Goal: Transaction & Acquisition: Book appointment/travel/reservation

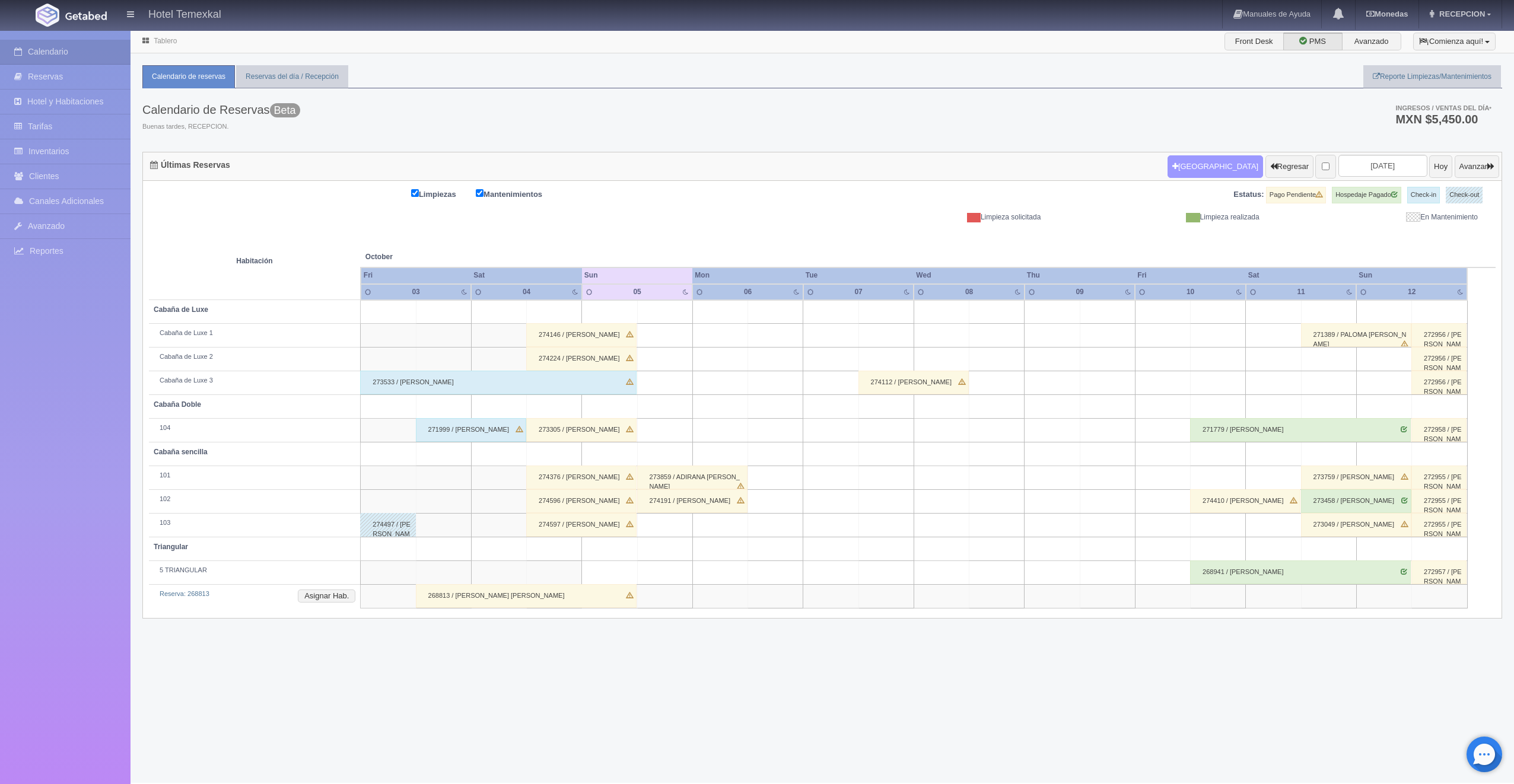
click at [1176, 169] on button "[GEOGRAPHIC_DATA]" at bounding box center [1215, 167] width 96 height 22
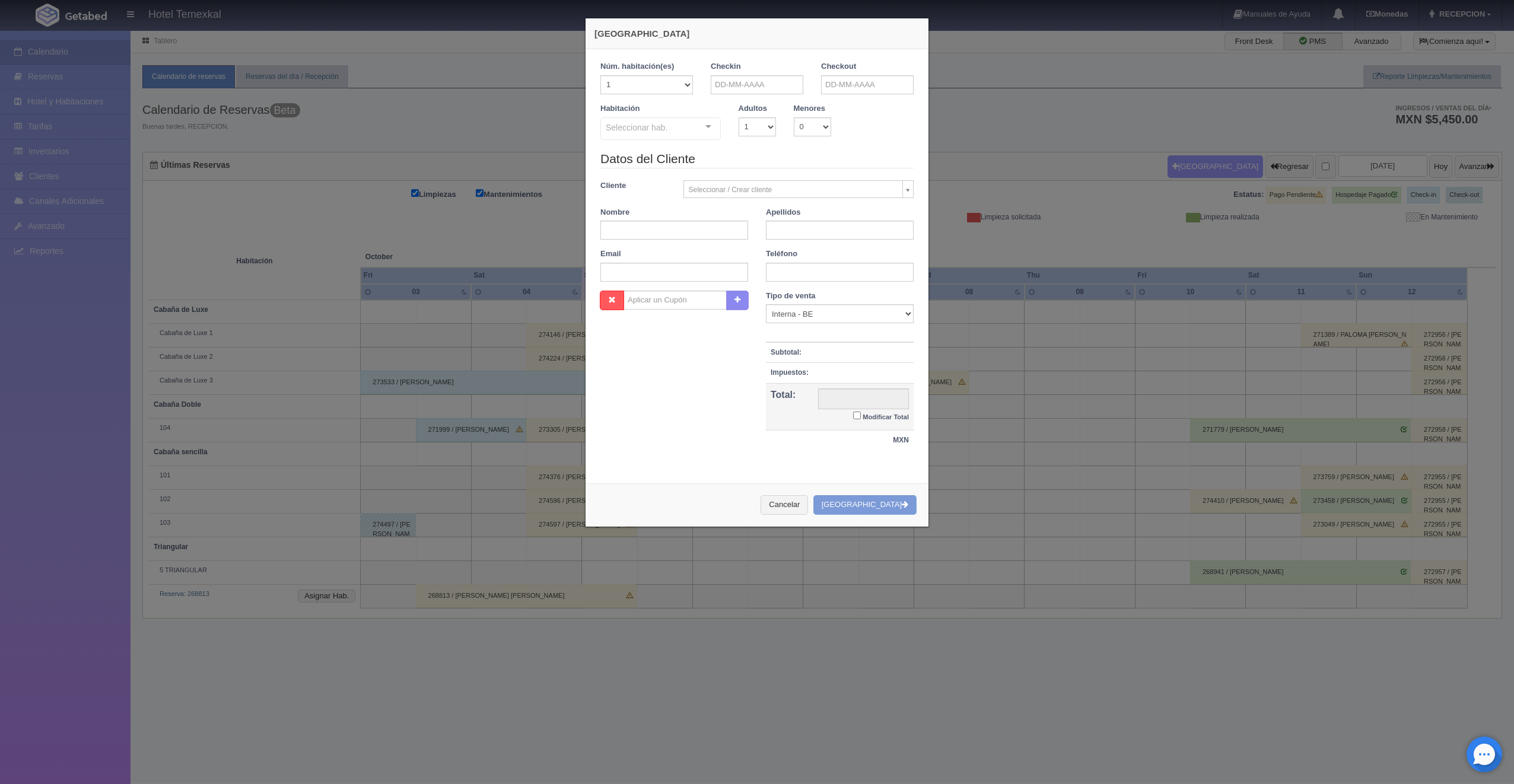
checkbox input "false"
drag, startPoint x: 703, startPoint y: 73, endPoint x: 726, endPoint y: 83, distance: 25.1
click at [726, 83] on div "Checkin" at bounding box center [757, 82] width 110 height 42
click at [726, 83] on input "text" at bounding box center [756, 85] width 92 height 19
click at [716, 163] on link "5" at bounding box center [716, 158] width 16 height 17
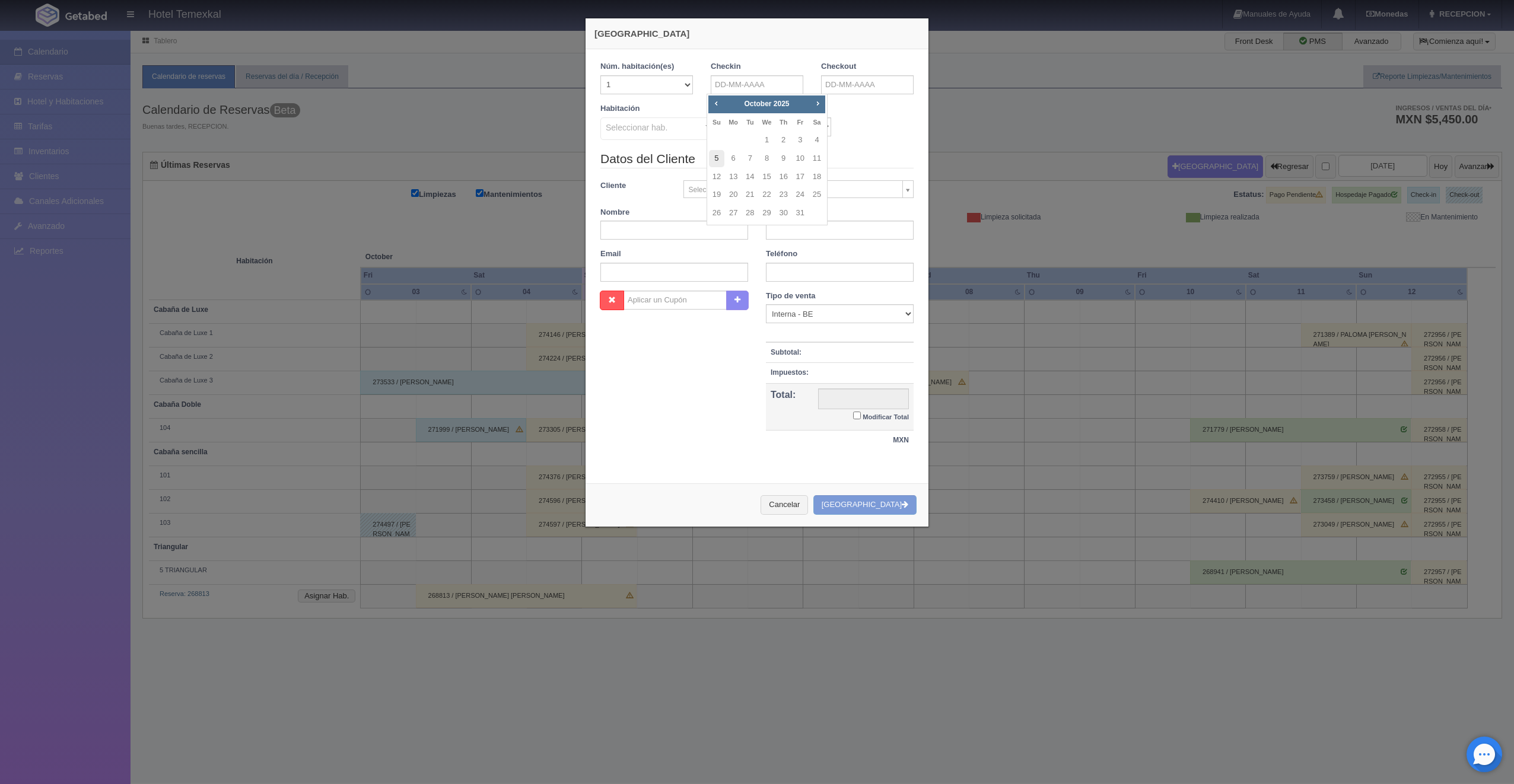
type input "[DATE]"
checkbox input "false"
click at [828, 84] on input "text" at bounding box center [867, 85] width 92 height 19
click at [845, 158] on link "6" at bounding box center [843, 158] width 16 height 17
type input "[DATE]"
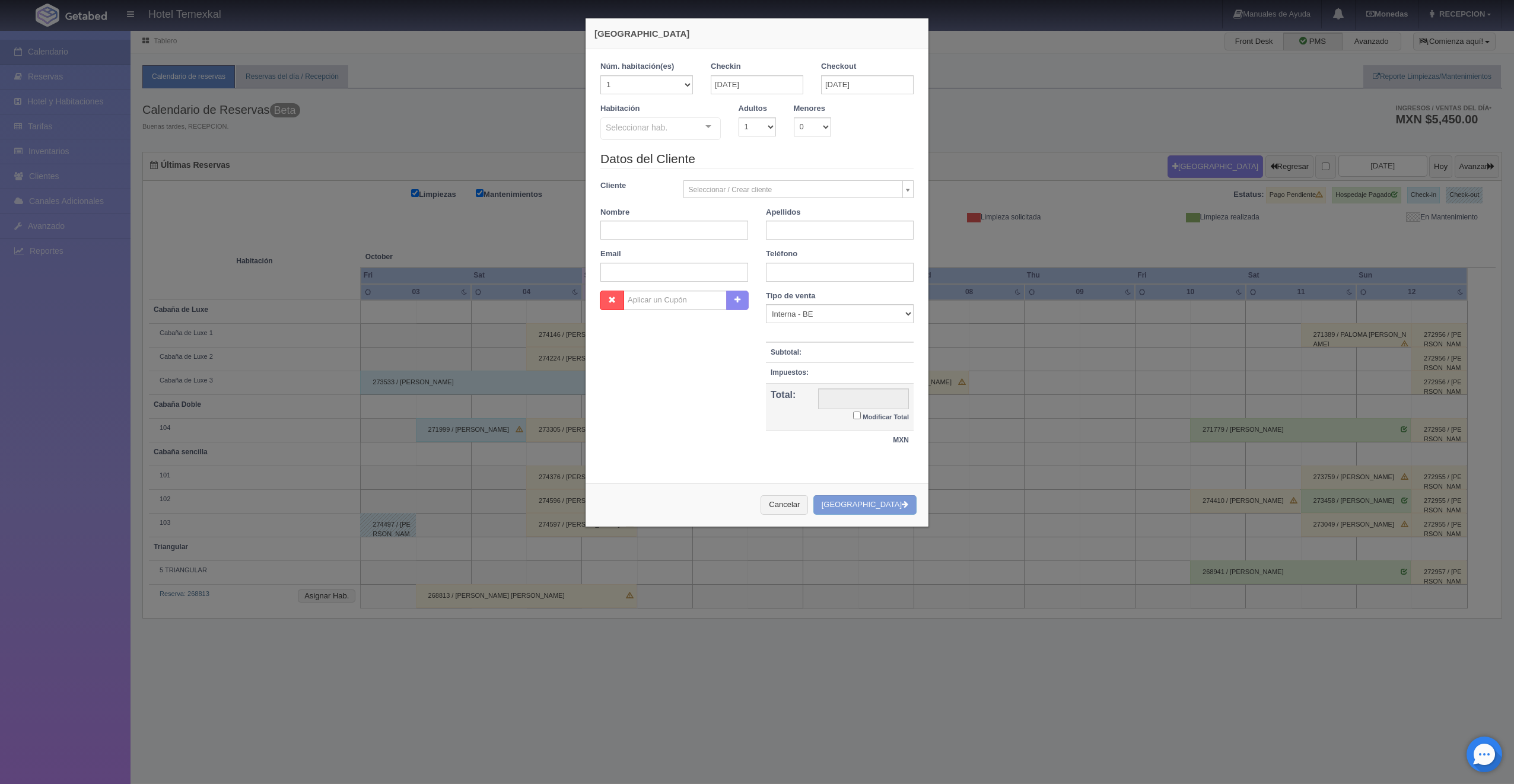
click at [682, 128] on div "Seleccionar hab." at bounding box center [660, 128] width 120 height 22
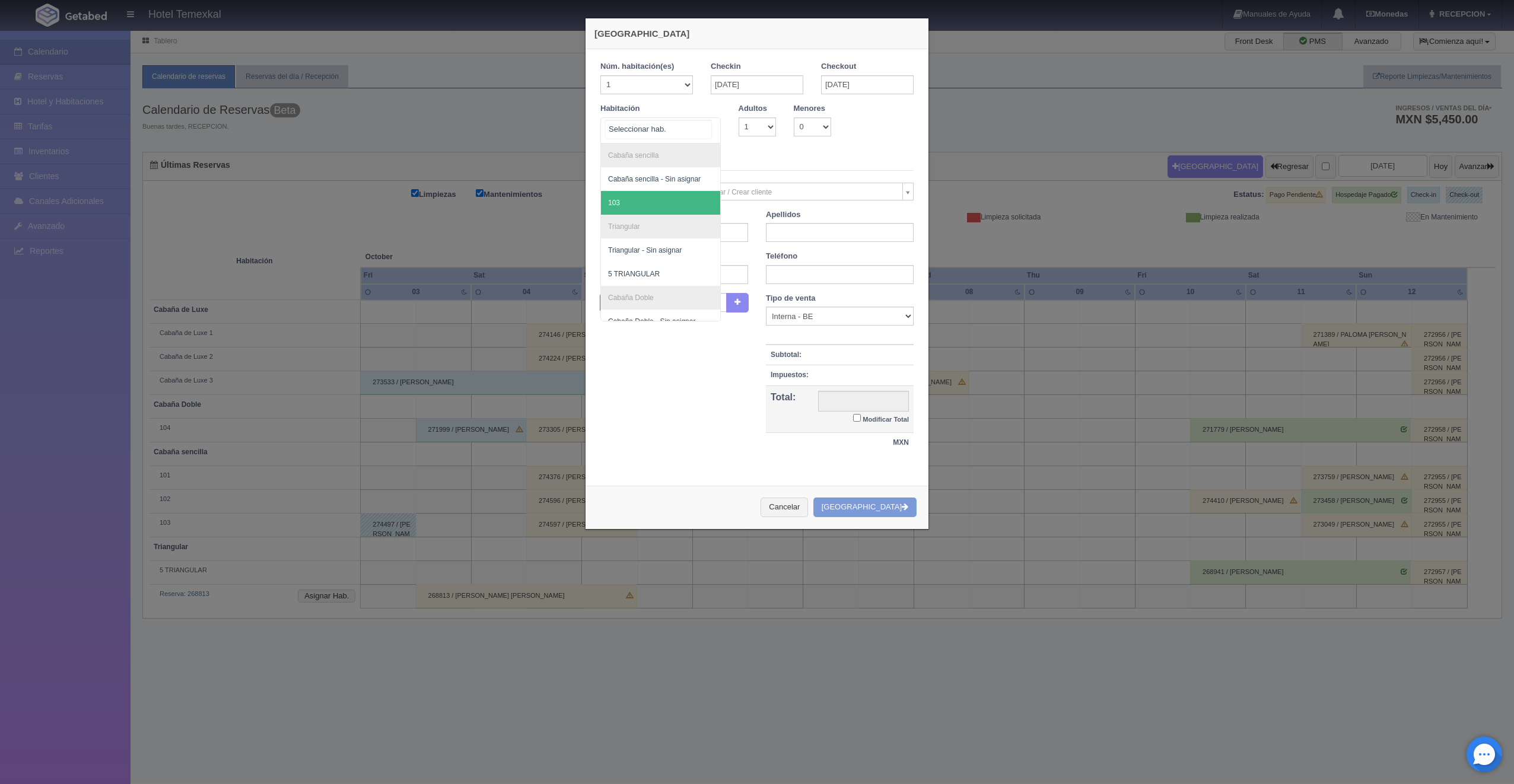
click at [640, 205] on span "103" at bounding box center [660, 202] width 119 height 23
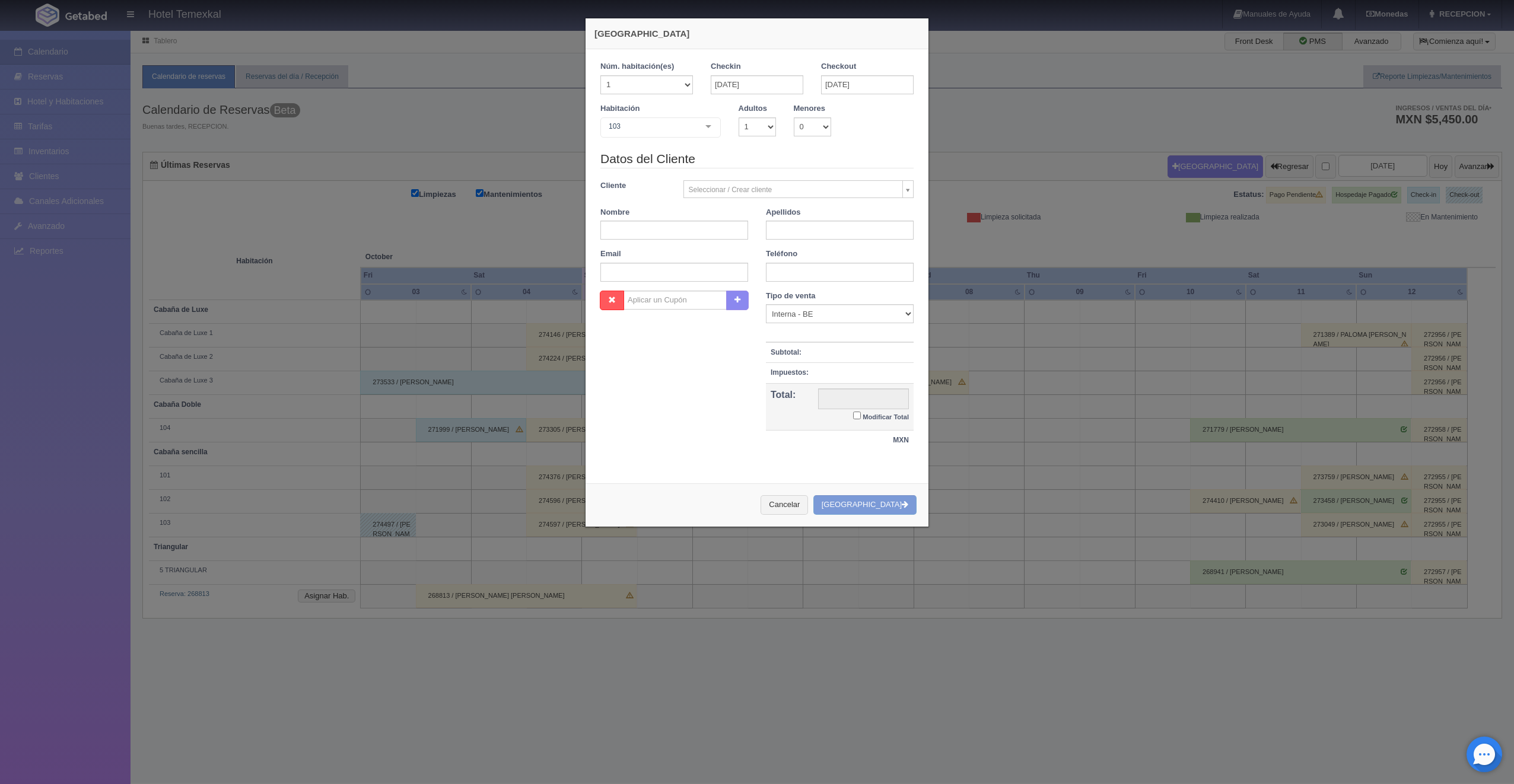
checkbox input "false"
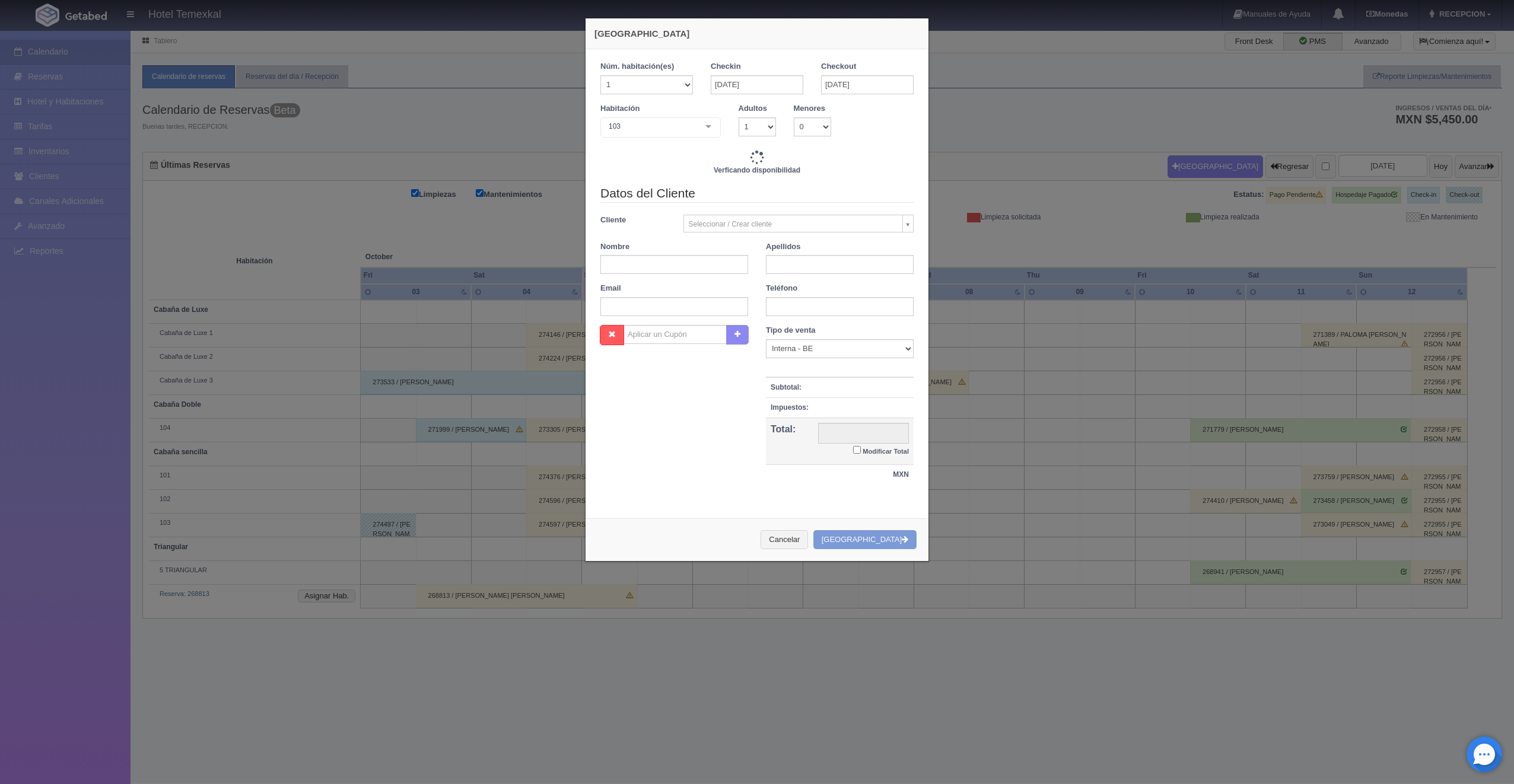
click at [645, 234] on div "Datos del Cliente Cliente Seleccionar / Crear cliente Nuevo Cliente [PERSON_NAM…" at bounding box center [756, 254] width 331 height 141
click at [629, 265] on input "text" at bounding box center [674, 264] width 148 height 19
type input "2550.00"
checkbox input "false"
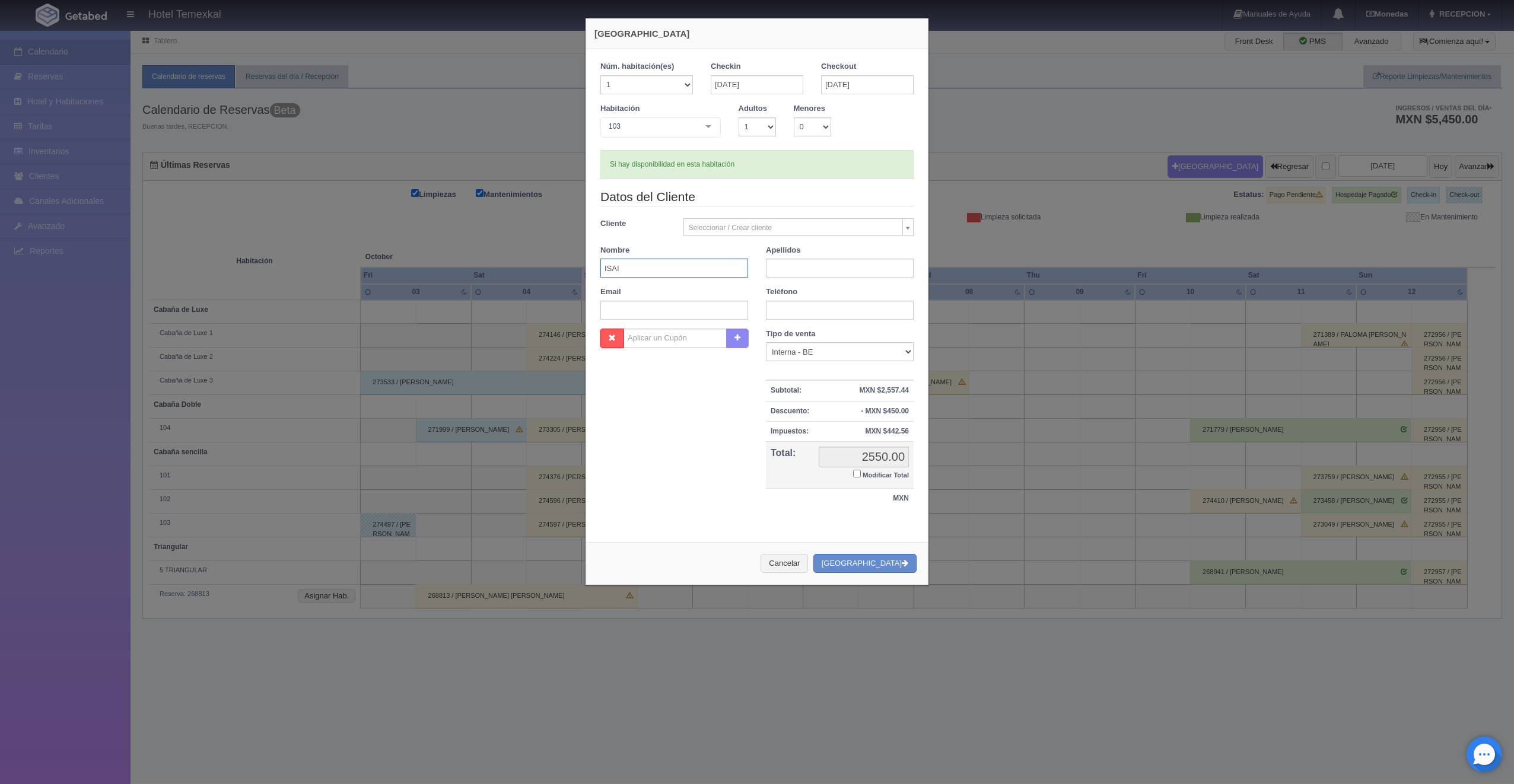
type input "ISAI"
click at [834, 264] on input "text" at bounding box center [839, 268] width 148 height 19
type input "[PERSON_NAME]"
click at [853, 473] on input "Modificar Total" at bounding box center [857, 473] width 7 height 7
checkbox input "true"
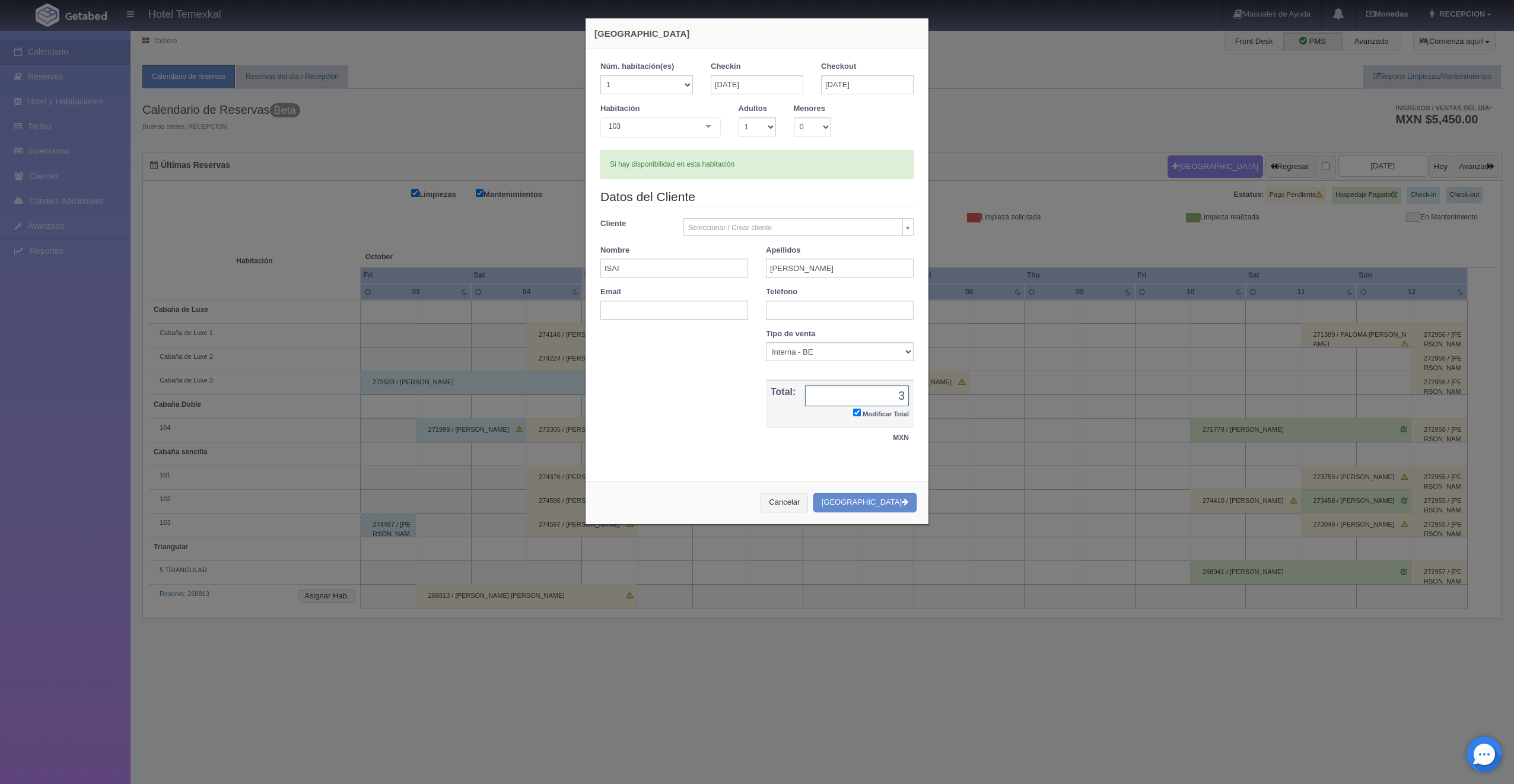
click at [880, 396] on input "3" at bounding box center [856, 396] width 103 height 20
click at [901, 396] on input "3" at bounding box center [856, 396] width 103 height 20
type input "3200"
click at [878, 505] on button "[GEOGRAPHIC_DATA]" at bounding box center [864, 502] width 103 height 20
click at [800, 73] on div "Checkin [DATE]" at bounding box center [757, 82] width 110 height 42
